Goal: Task Accomplishment & Management: Manage account settings

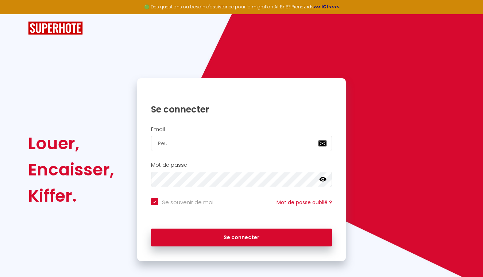
checkbox input "true"
type input "Peux"
checkbox input "true"
